Goal: Find specific page/section: Find specific page/section

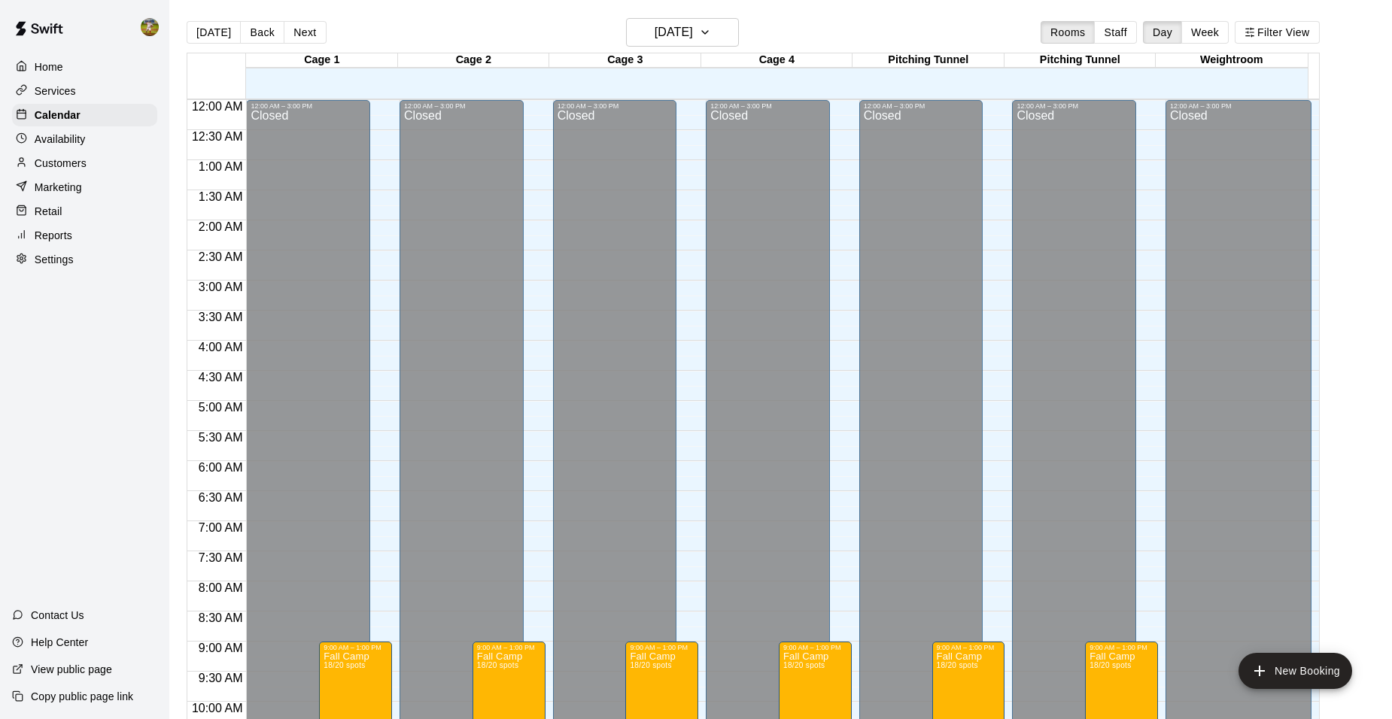
scroll to position [810, 0]
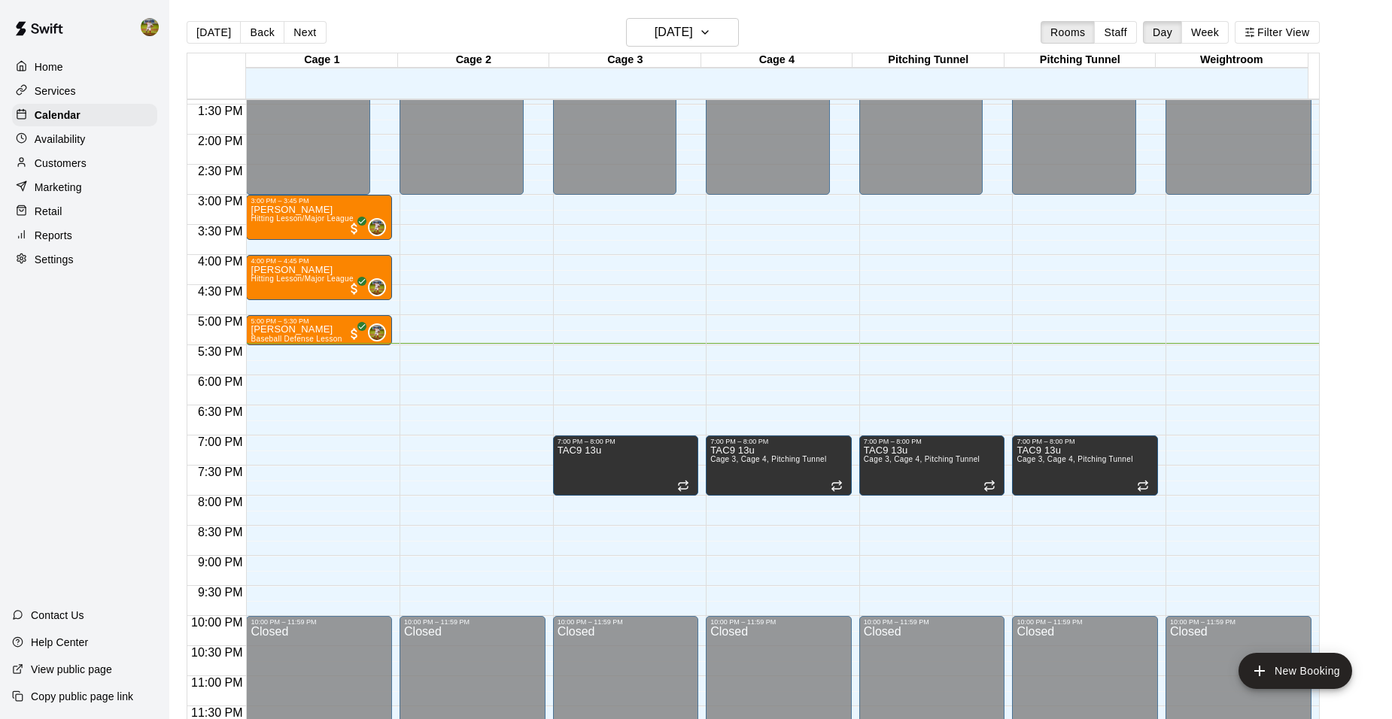
click at [90, 139] on div "Availability" at bounding box center [84, 139] width 145 height 23
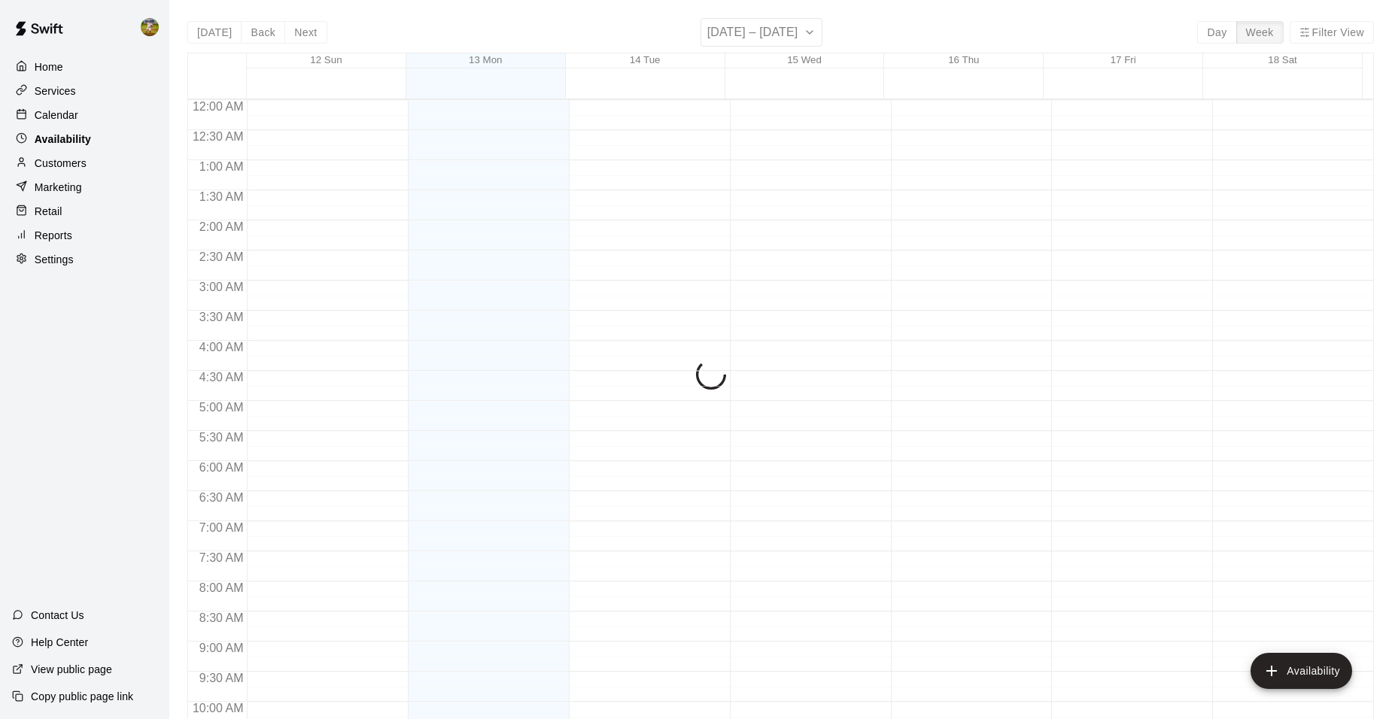
scroll to position [809, 0]
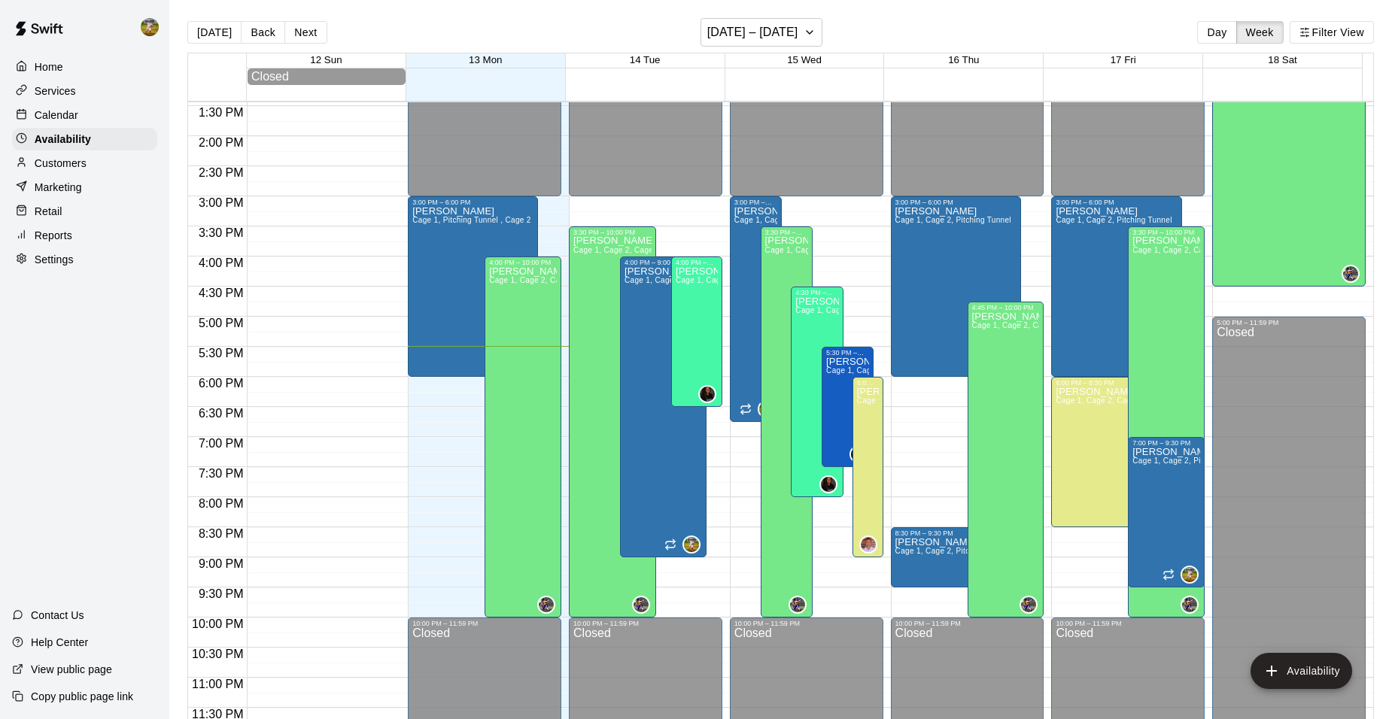
click at [73, 171] on p "Customers" at bounding box center [61, 163] width 52 height 15
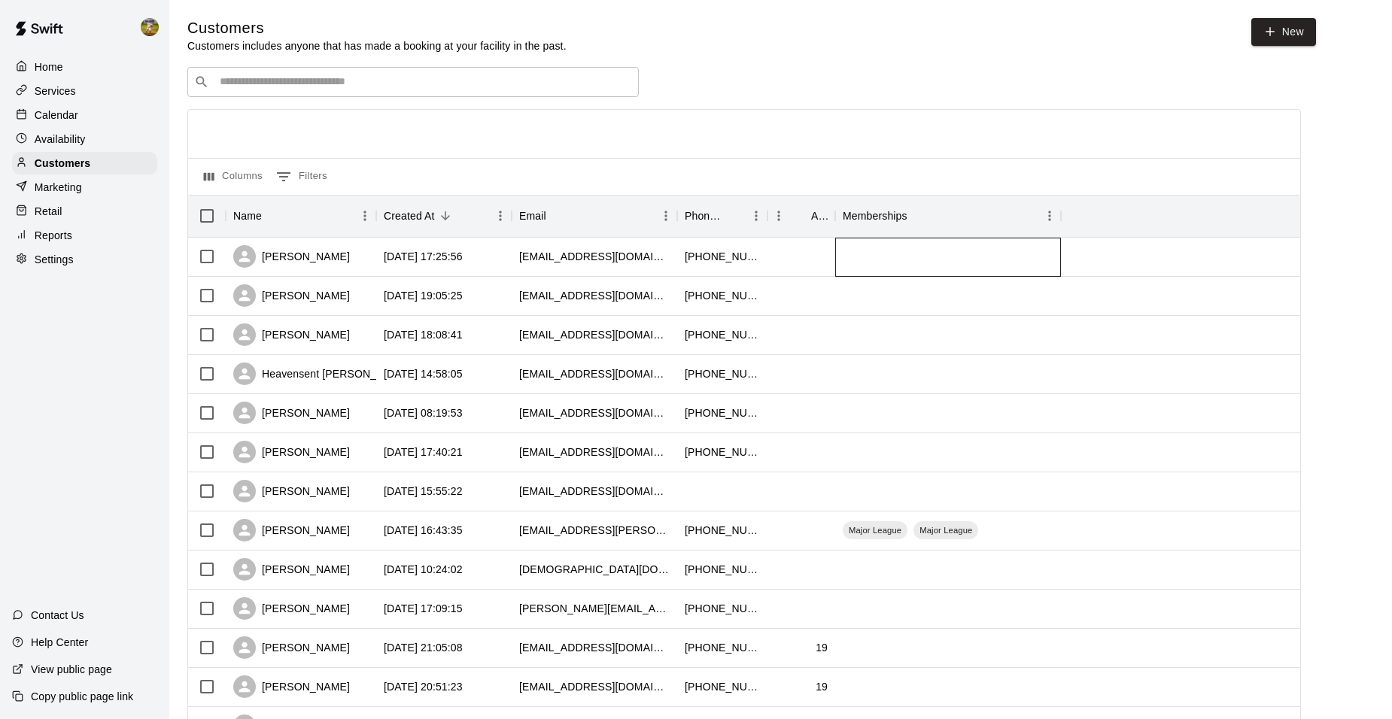
click at [927, 266] on div at bounding box center [948, 257] width 226 height 39
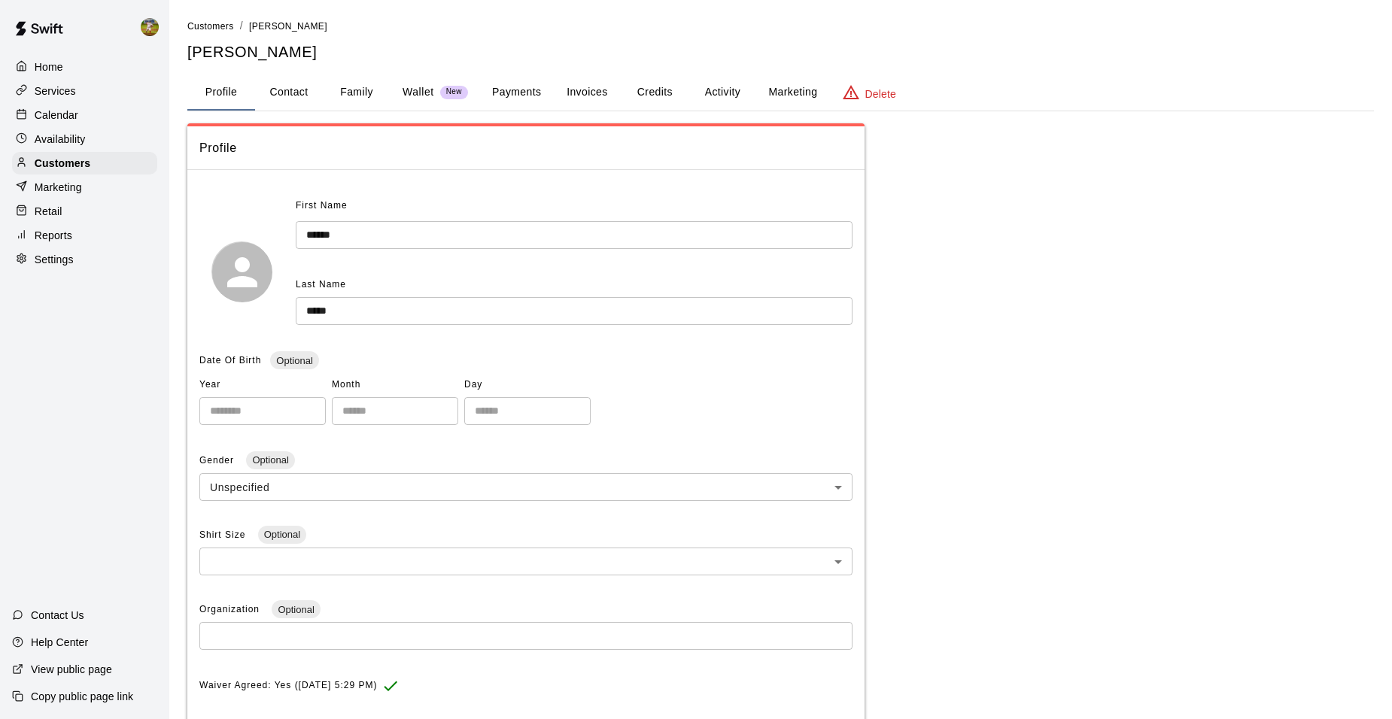
click at [375, 96] on button "Family" at bounding box center [357, 92] width 68 height 36
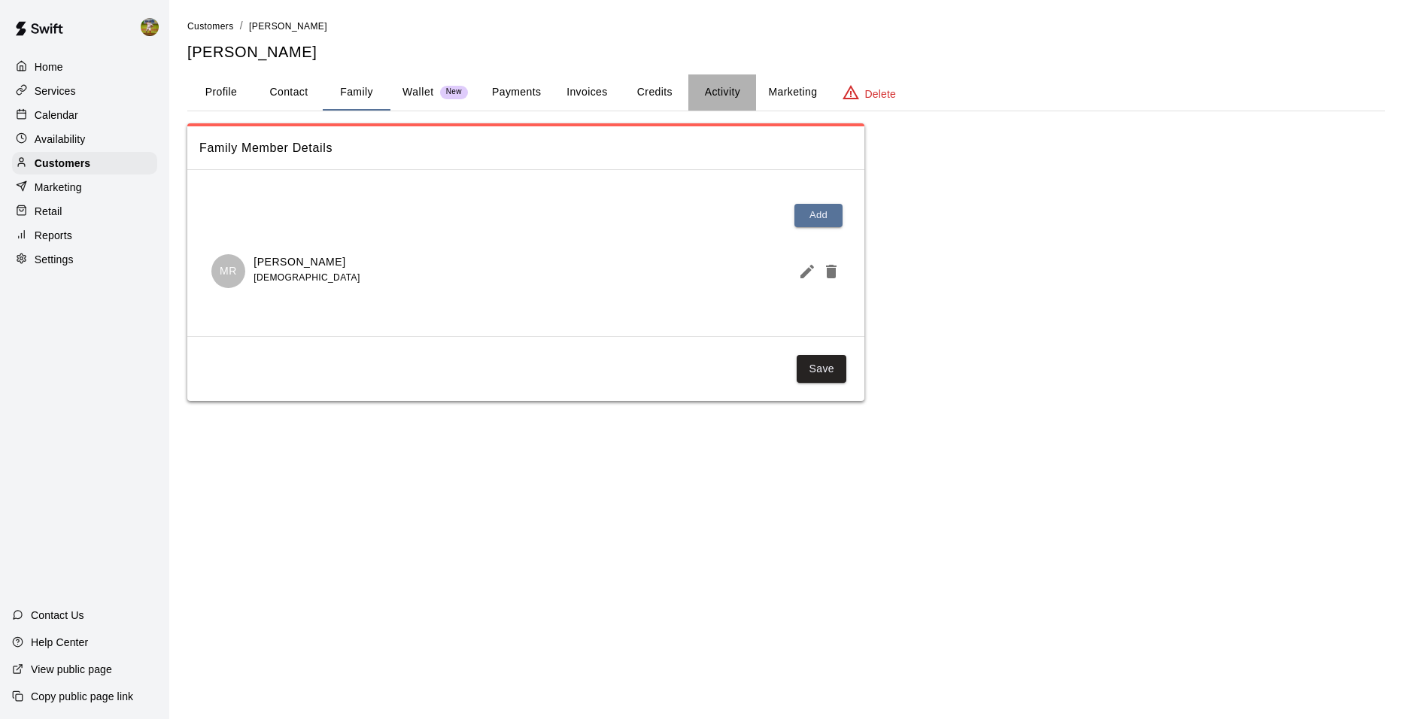
click at [743, 91] on button "Activity" at bounding box center [722, 92] width 68 height 36
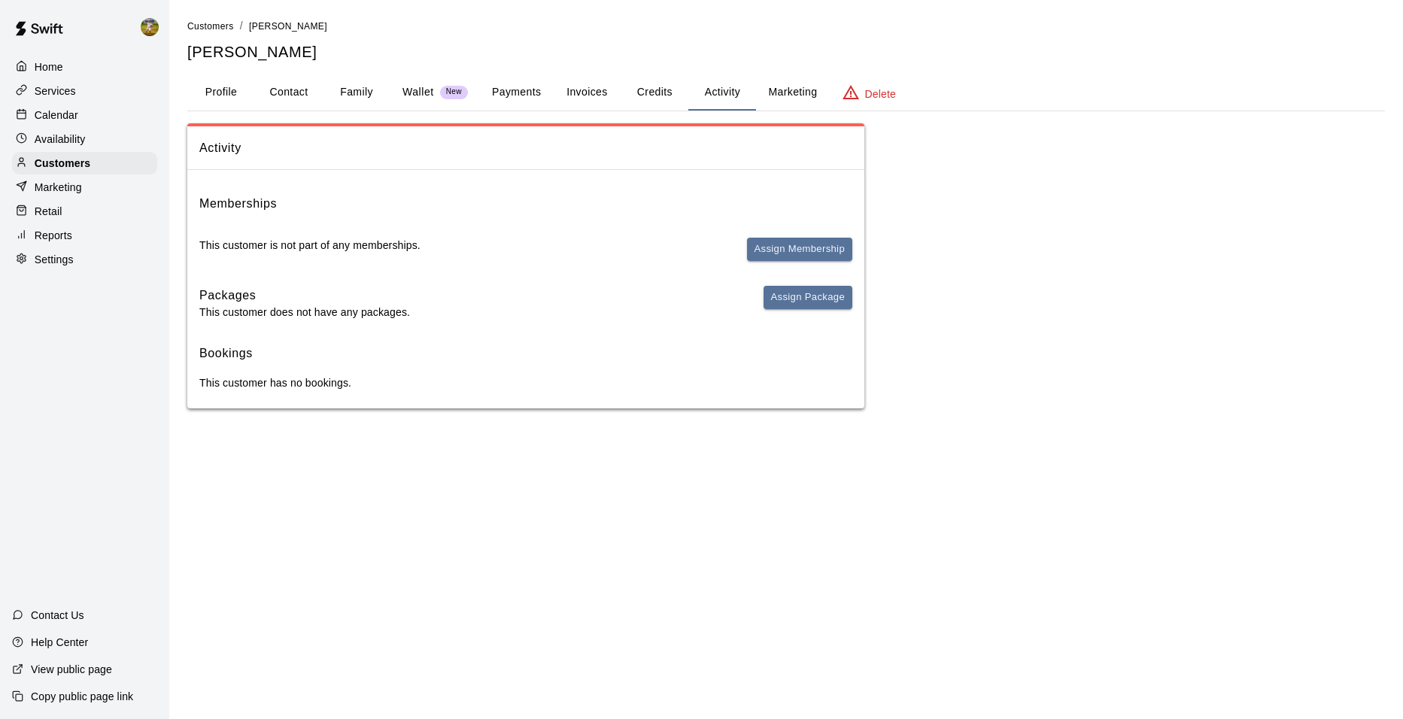
click at [229, 93] on button "Profile" at bounding box center [221, 92] width 68 height 36
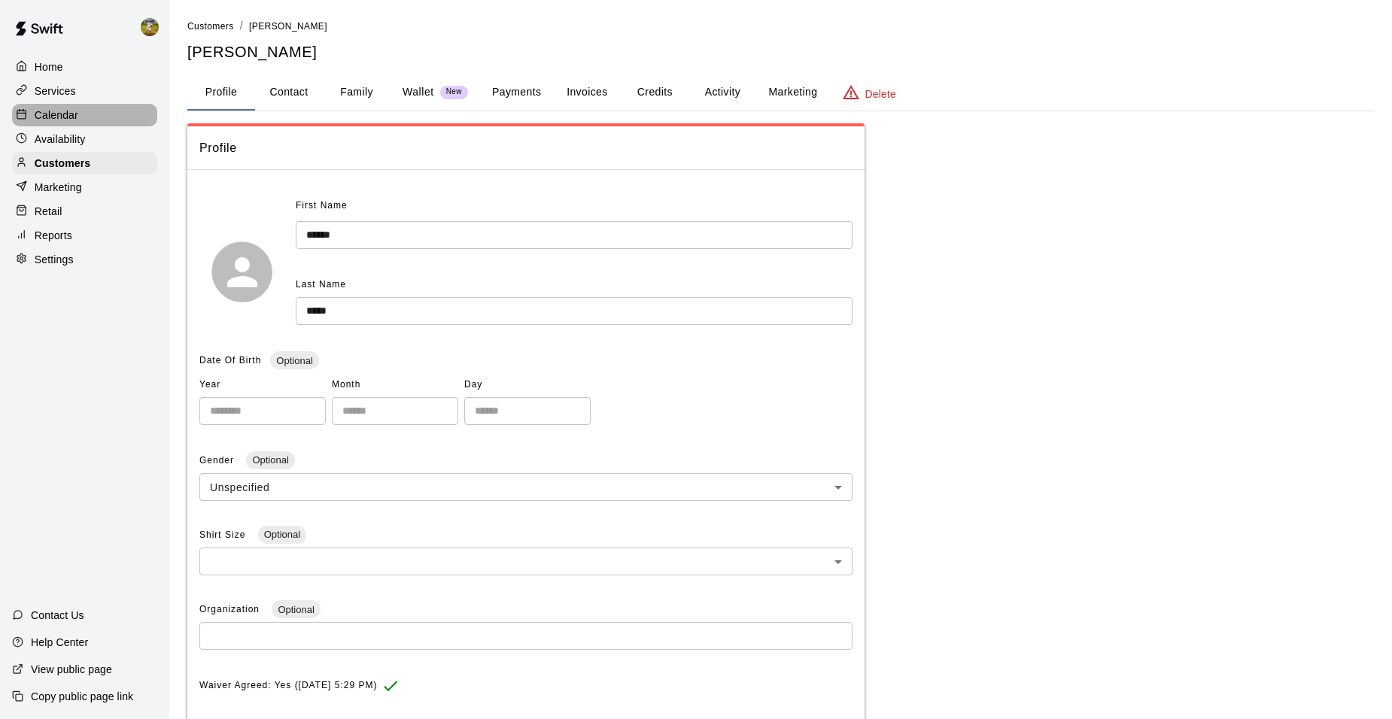
click at [80, 116] on div "Calendar" at bounding box center [84, 115] width 145 height 23
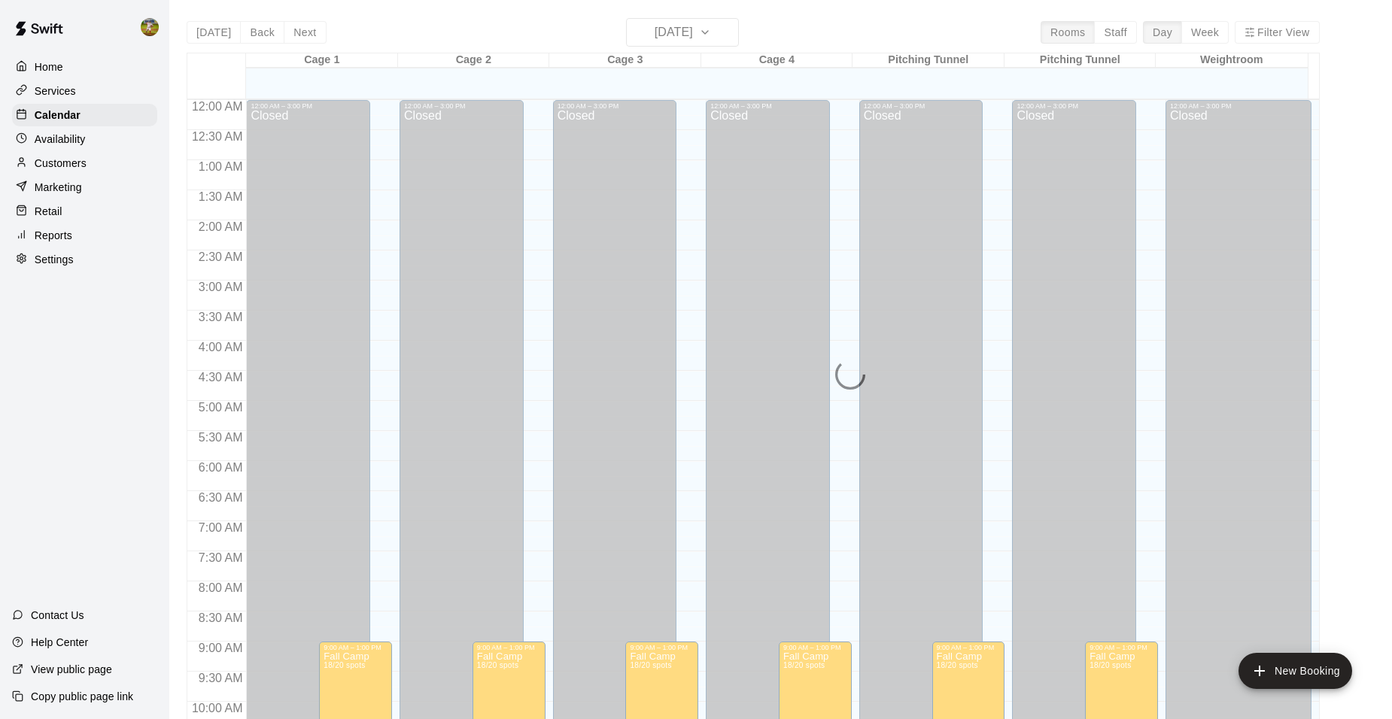
scroll to position [763, 0]
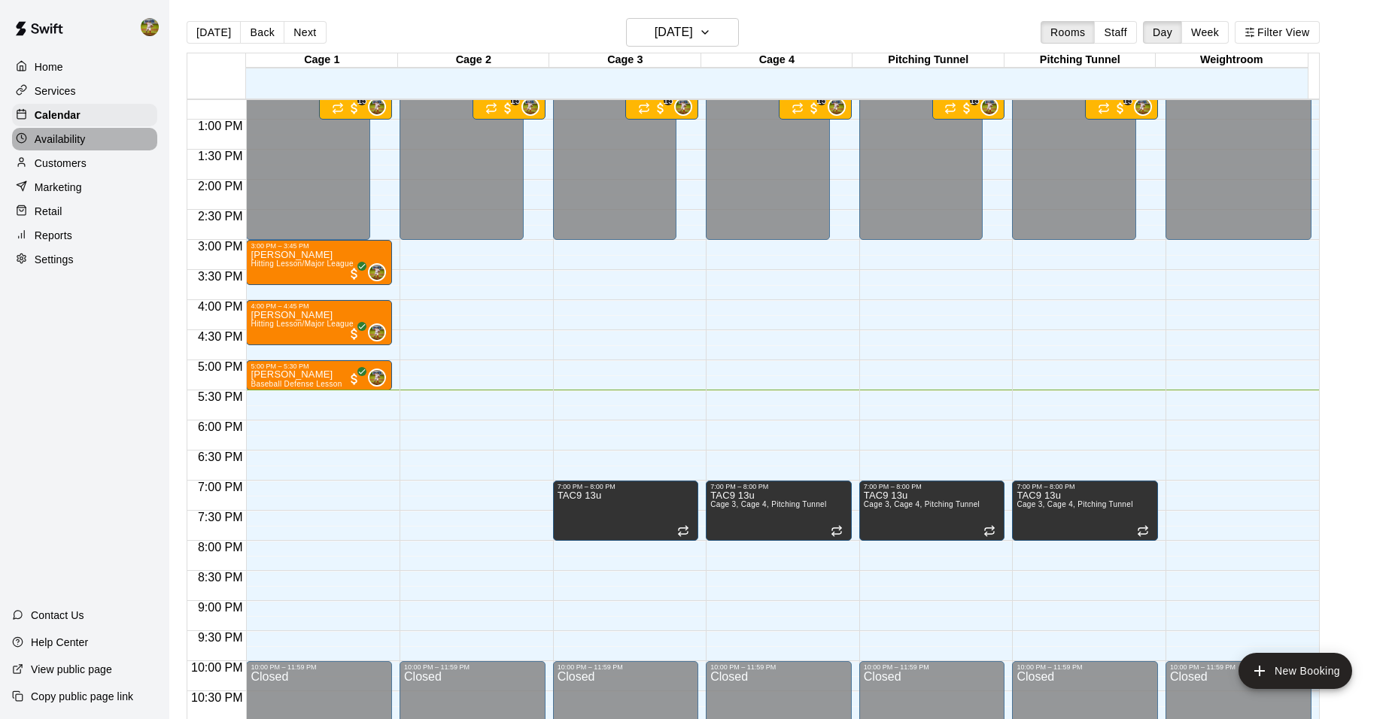
click at [78, 138] on p "Availability" at bounding box center [60, 139] width 51 height 15
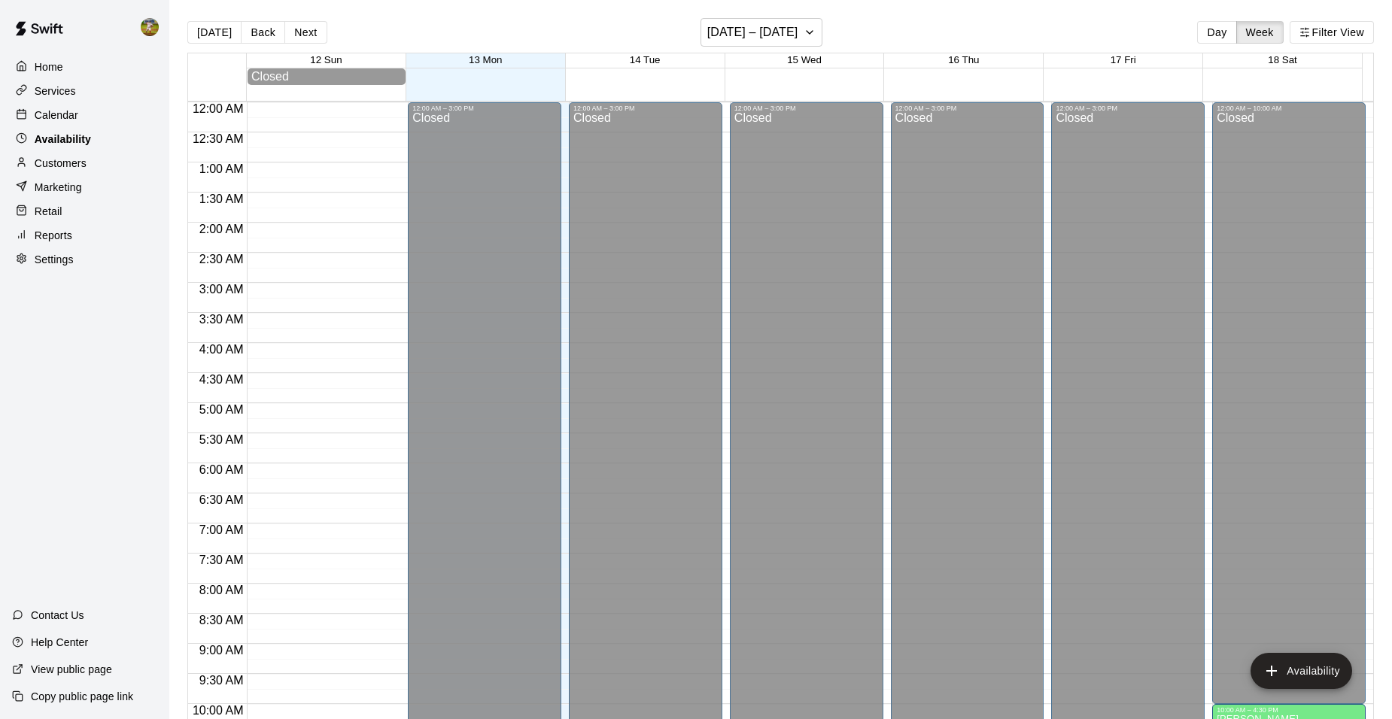
scroll to position [809, 0]
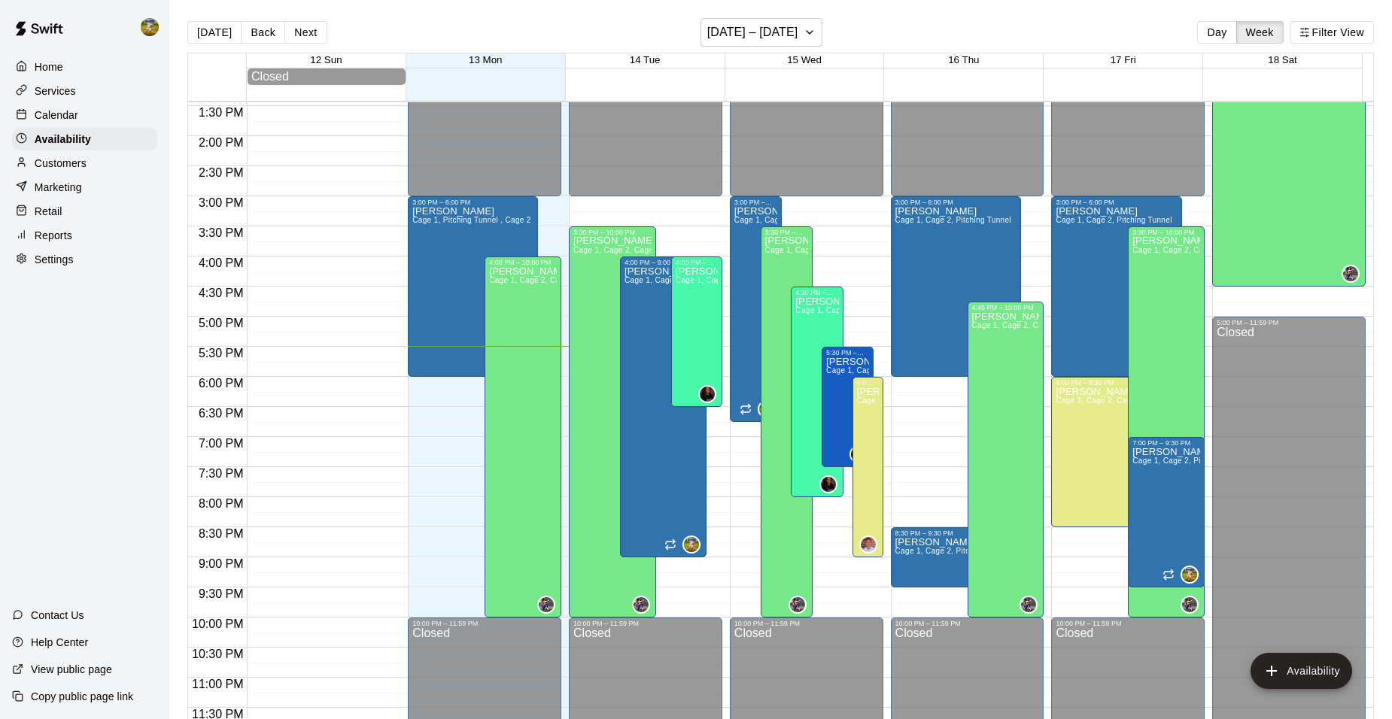
click at [78, 116] on div "Calendar" at bounding box center [84, 115] width 145 height 23
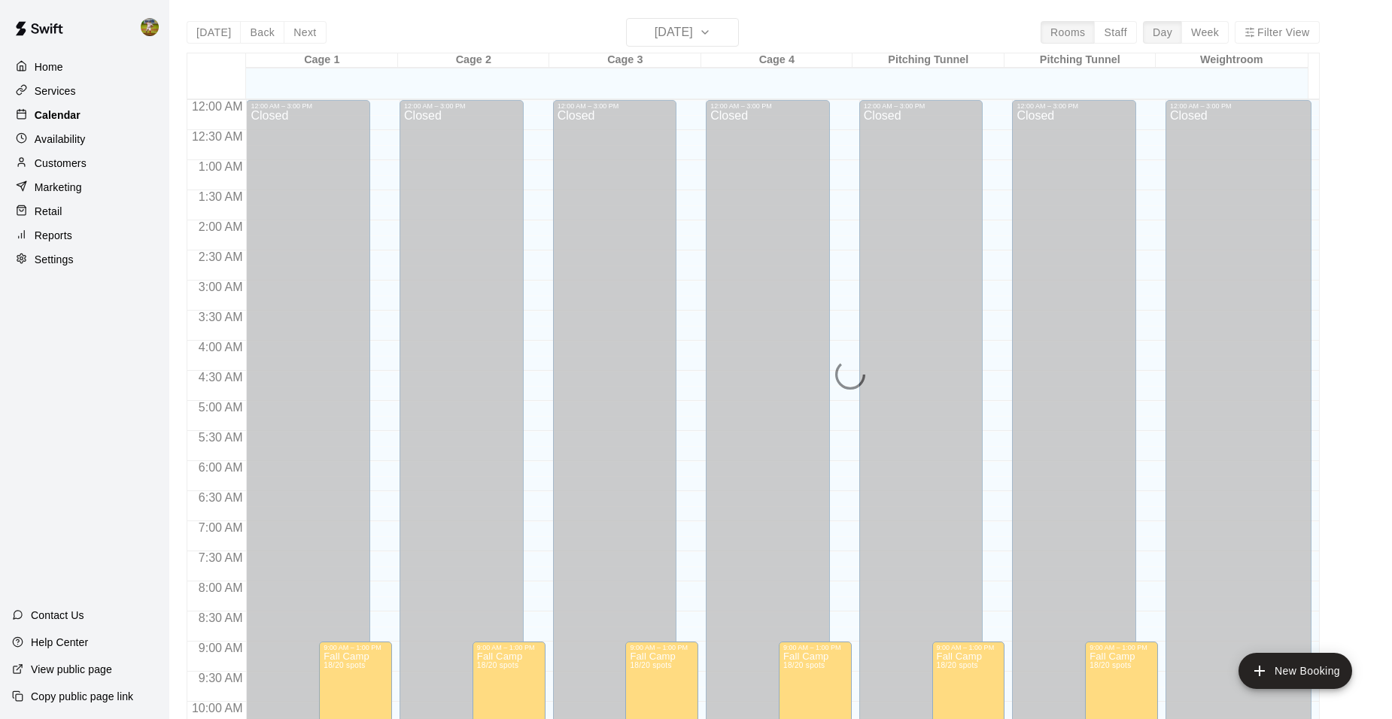
scroll to position [763, 0]
